Goal: Navigation & Orientation: Find specific page/section

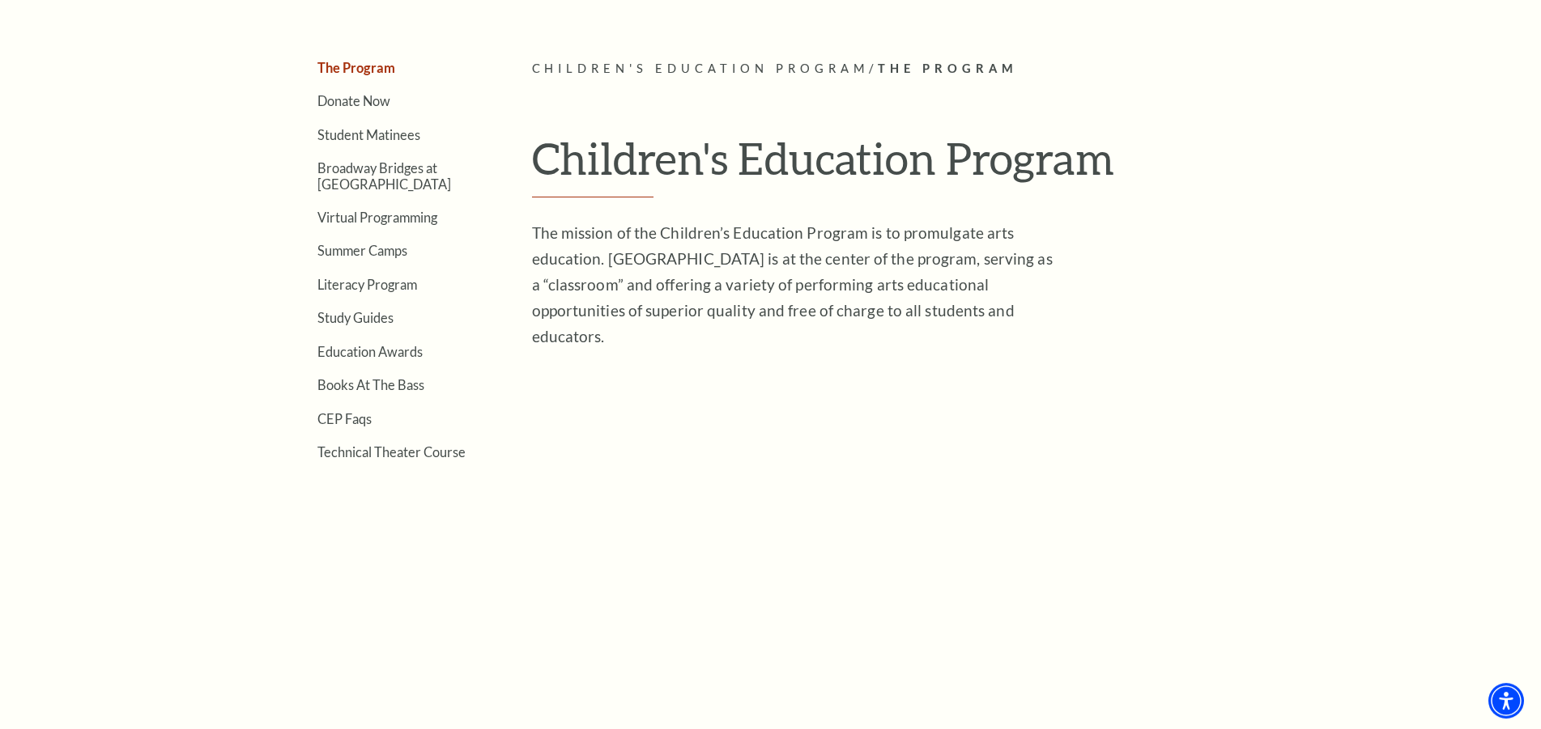
scroll to position [413, 0]
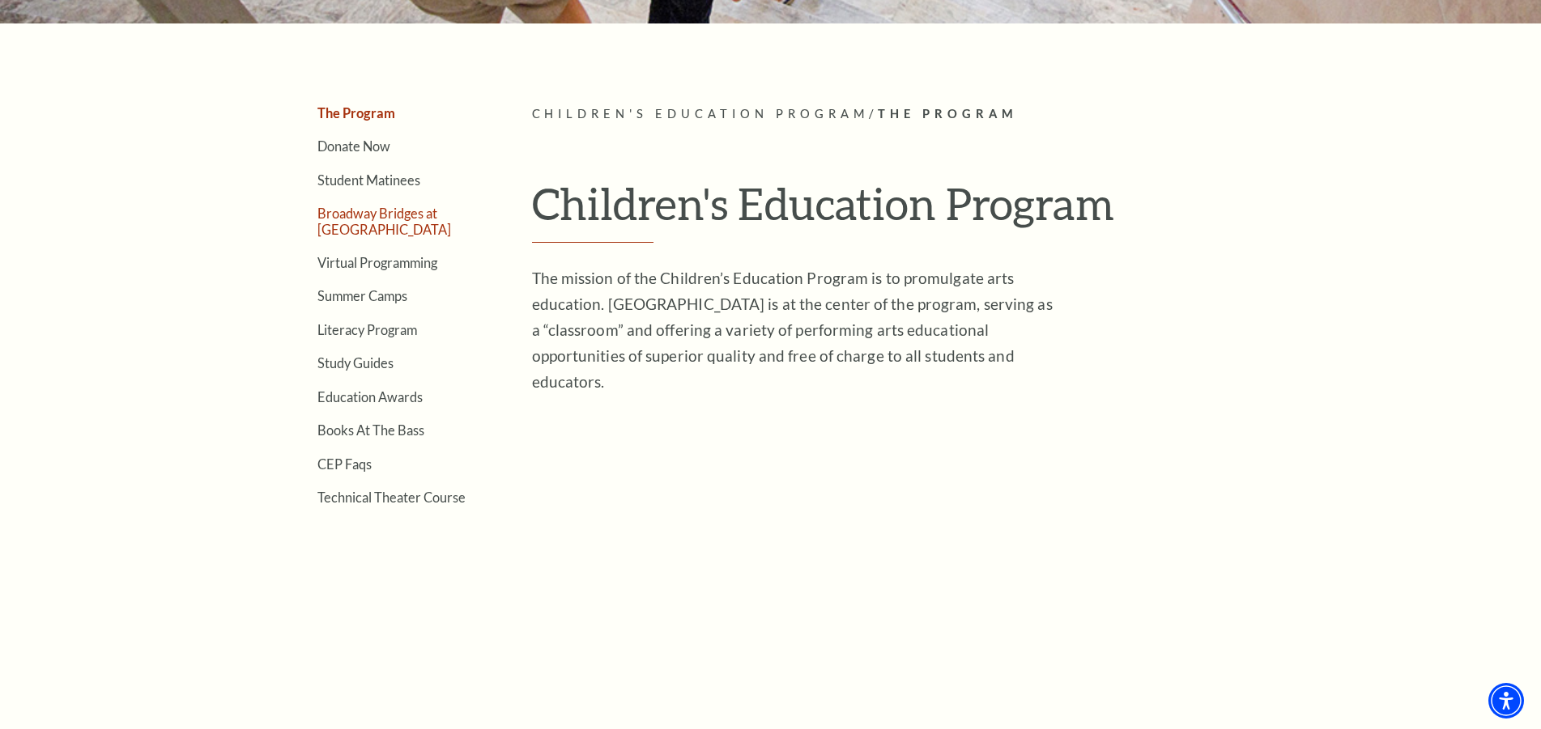
click at [349, 211] on link "Broadway Bridges at [GEOGRAPHIC_DATA]" at bounding box center [384, 221] width 134 height 31
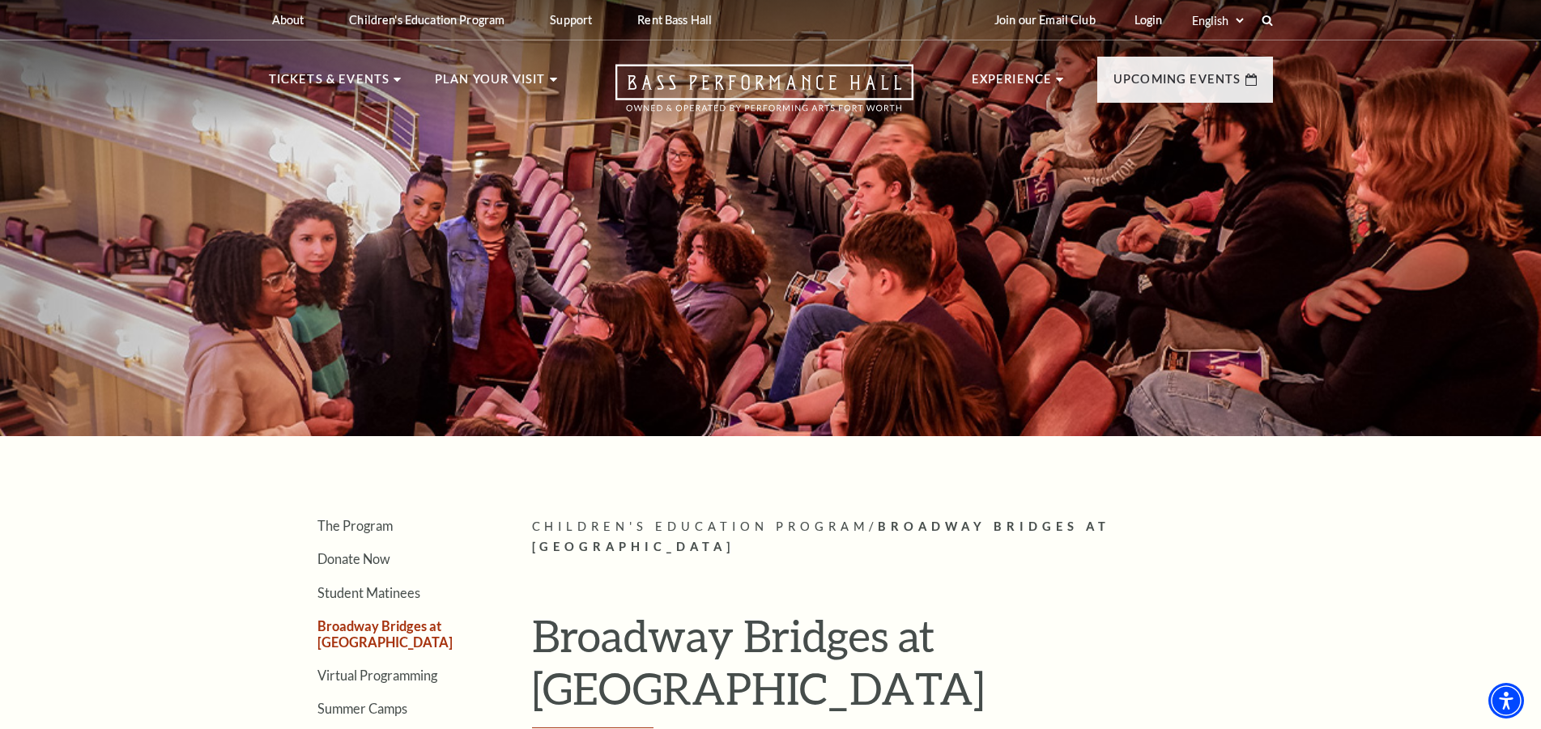
scroll to position [248, 0]
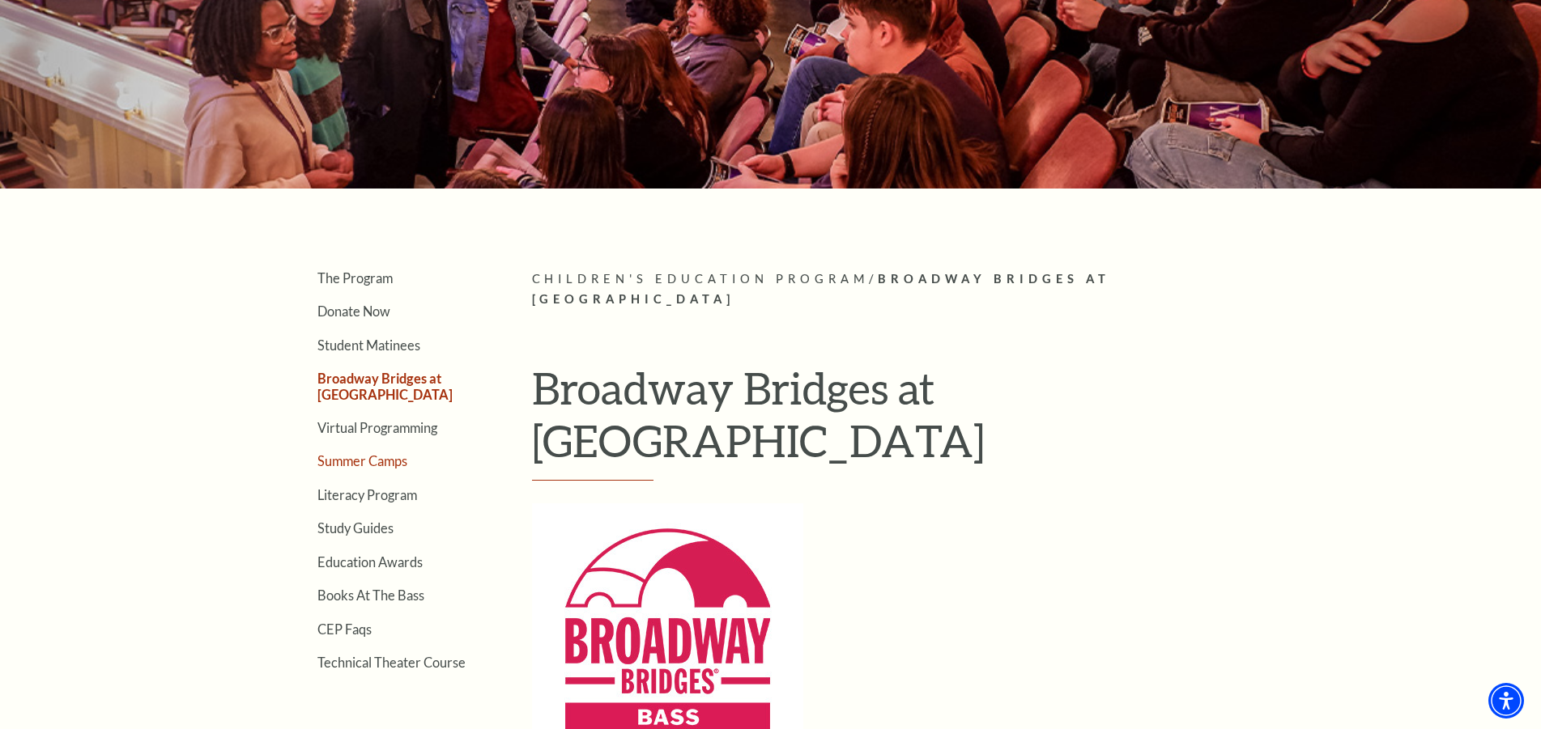
click at [350, 458] on link "Summer Camps" at bounding box center [362, 460] width 90 height 15
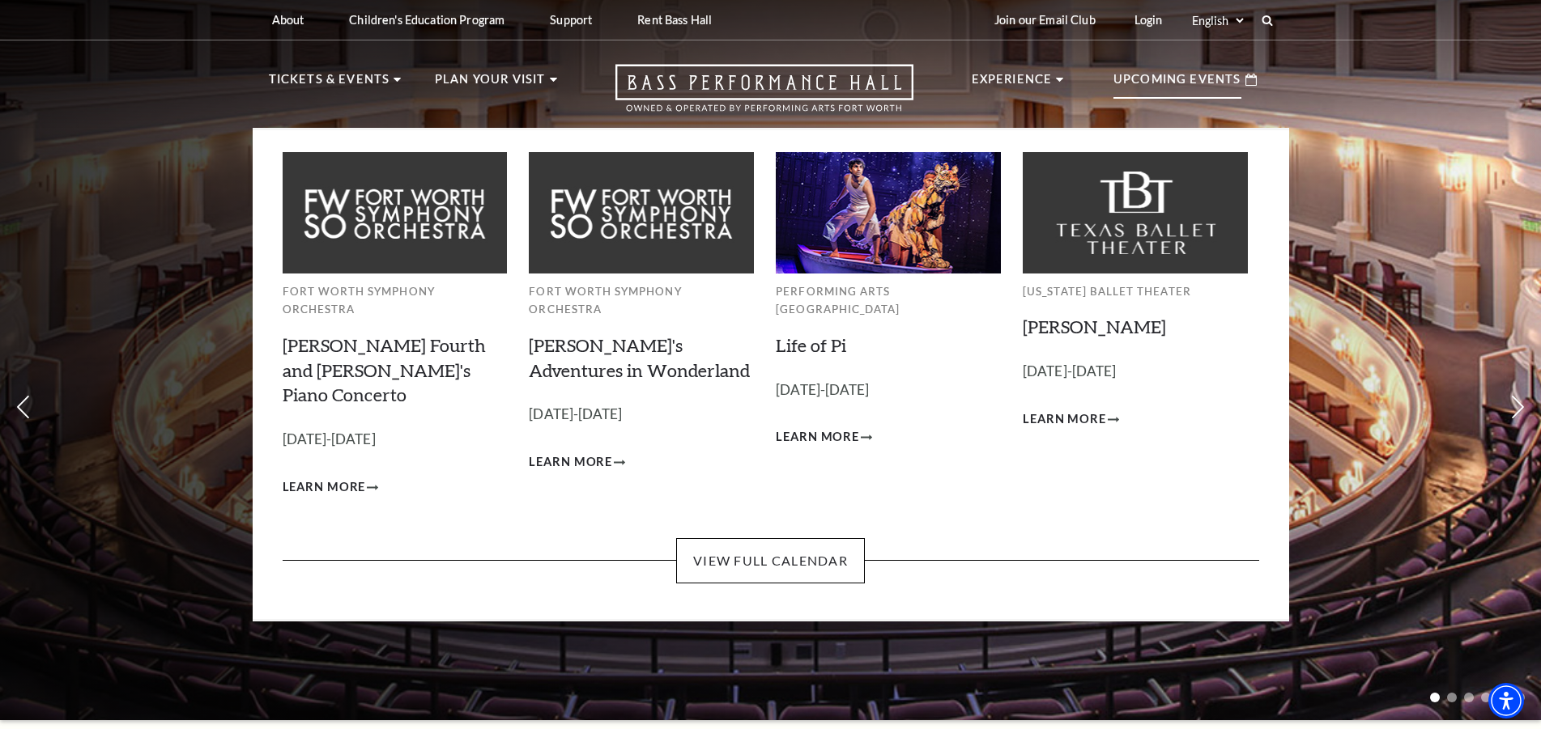
click at [1187, 87] on p "Upcoming Events" at bounding box center [1177, 84] width 128 height 29
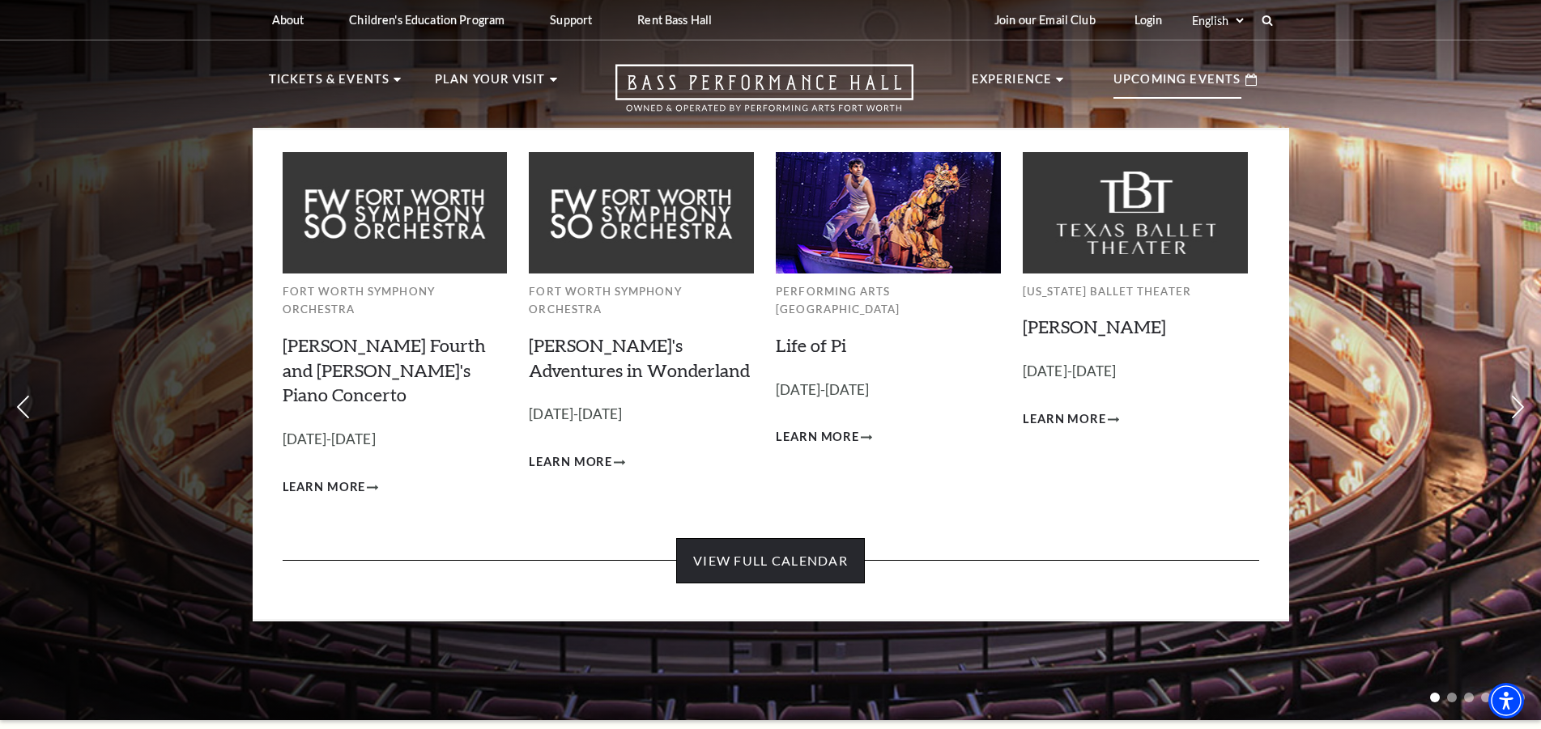
click at [733, 538] on link "View Full Calendar" at bounding box center [770, 560] width 189 height 45
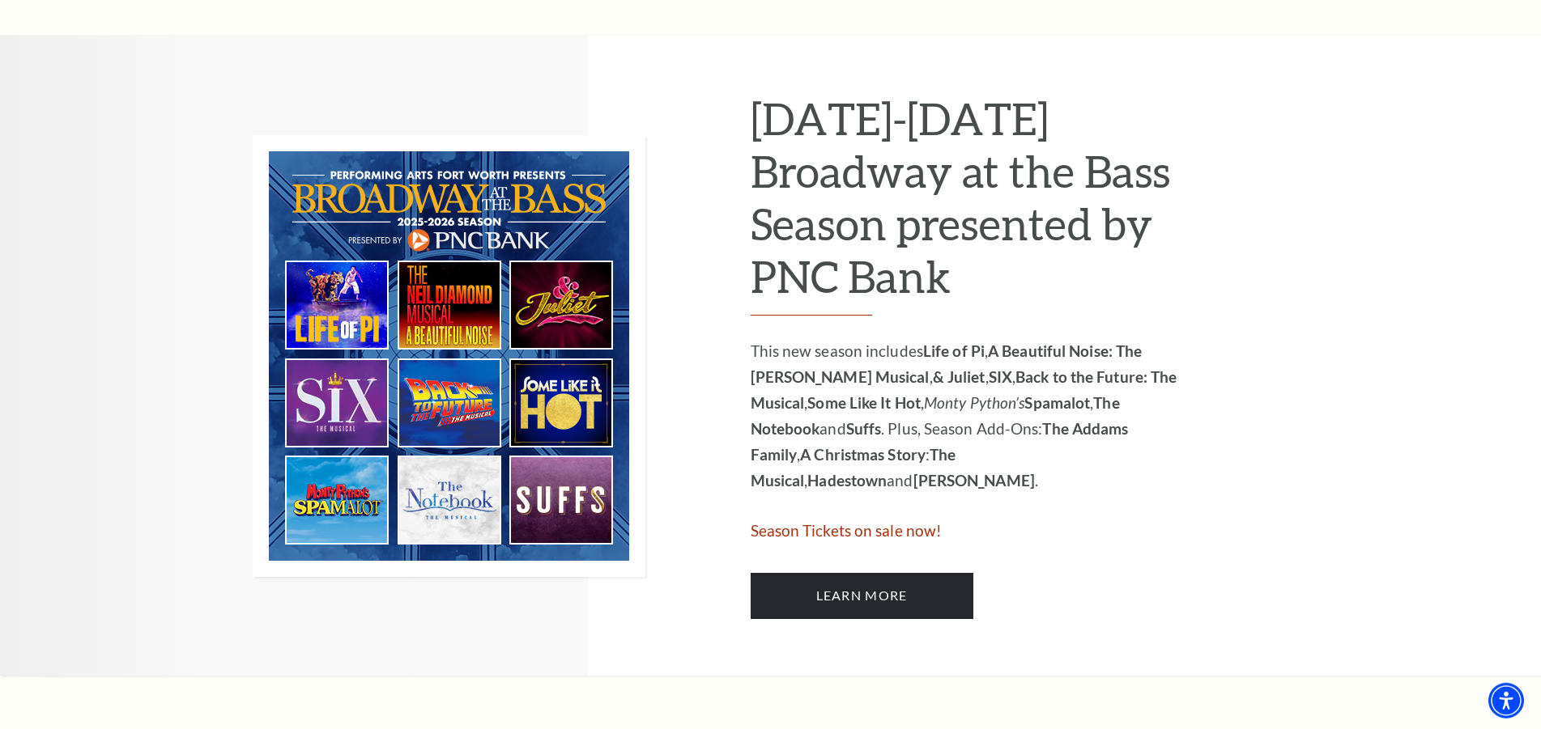
scroll to position [826, 0]
